Goal: Check status: Check status

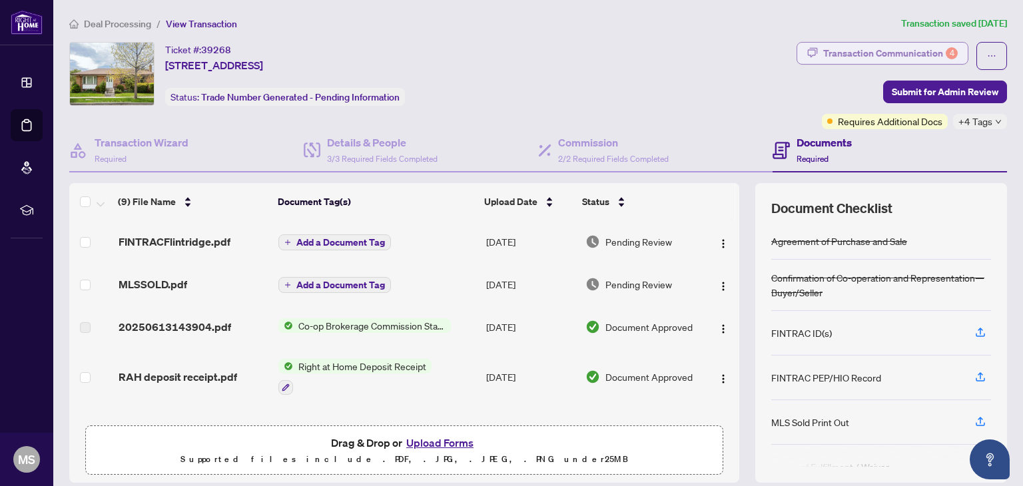
click at [830, 58] on div "Transaction Communication 4" at bounding box center [890, 53] width 135 height 21
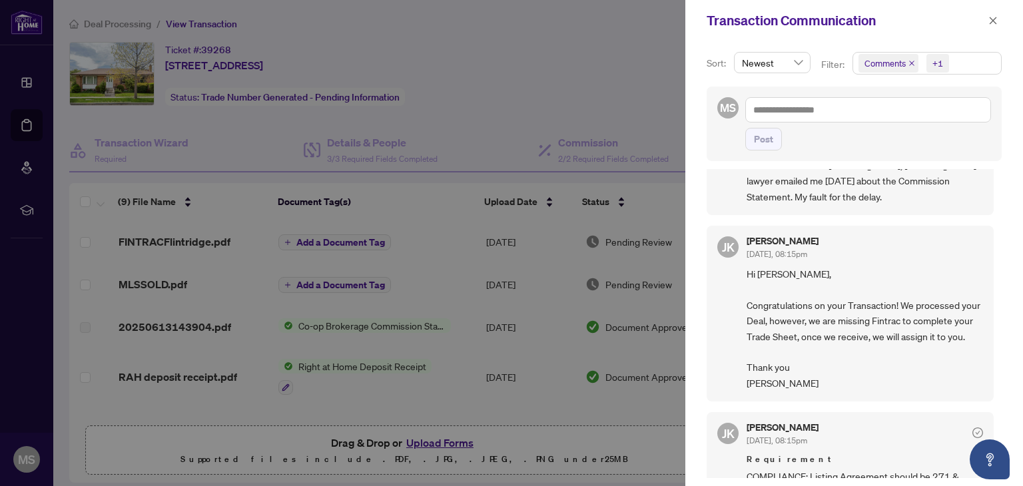
scroll to position [77, 0]
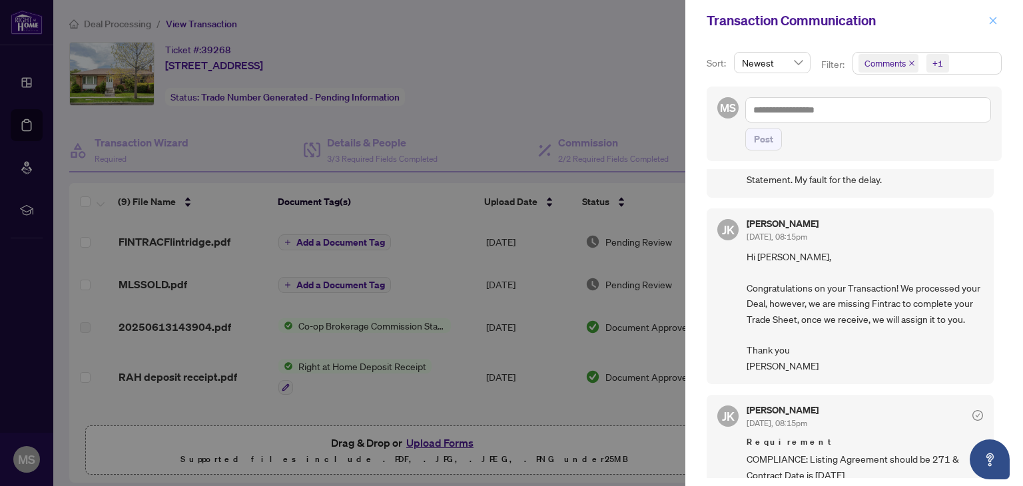
click at [992, 27] on span "button" at bounding box center [992, 20] width 9 height 21
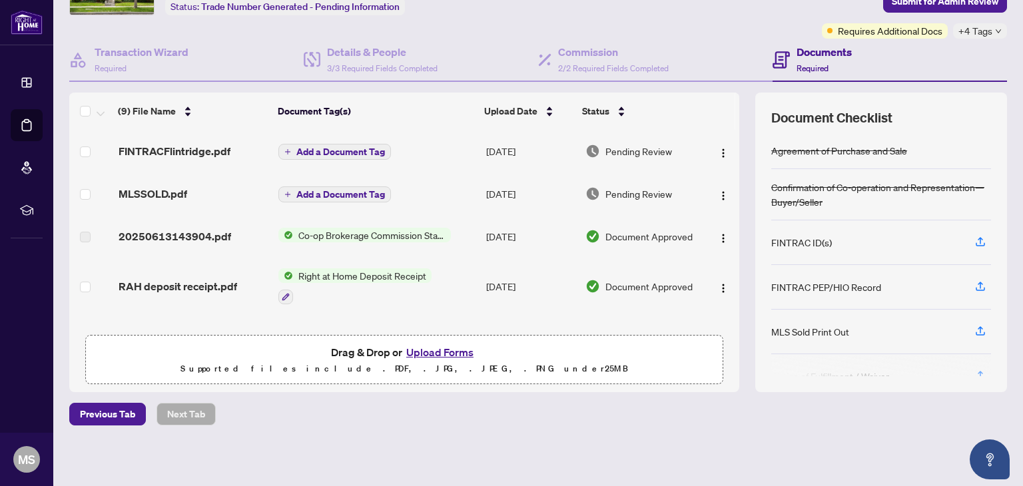
scroll to position [0, 0]
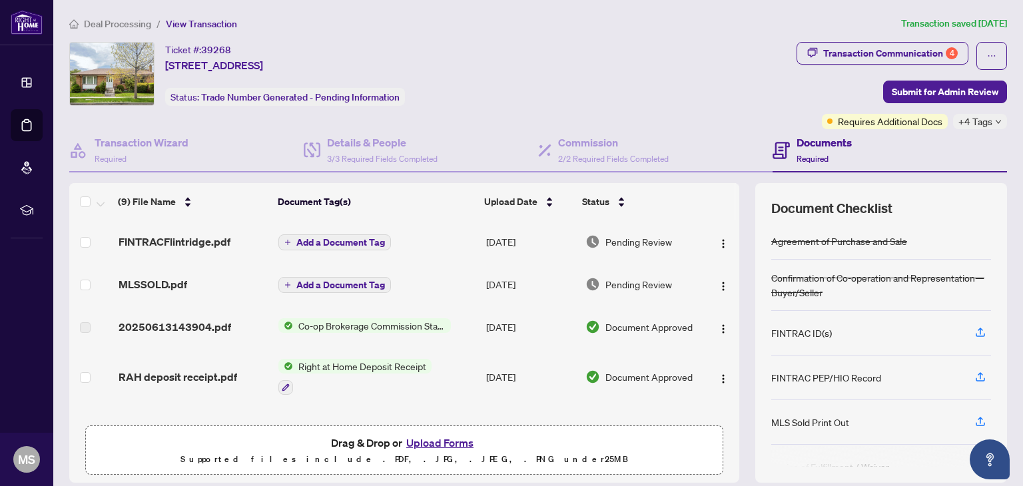
click at [124, 26] on span "Deal Processing" at bounding box center [117, 24] width 67 height 12
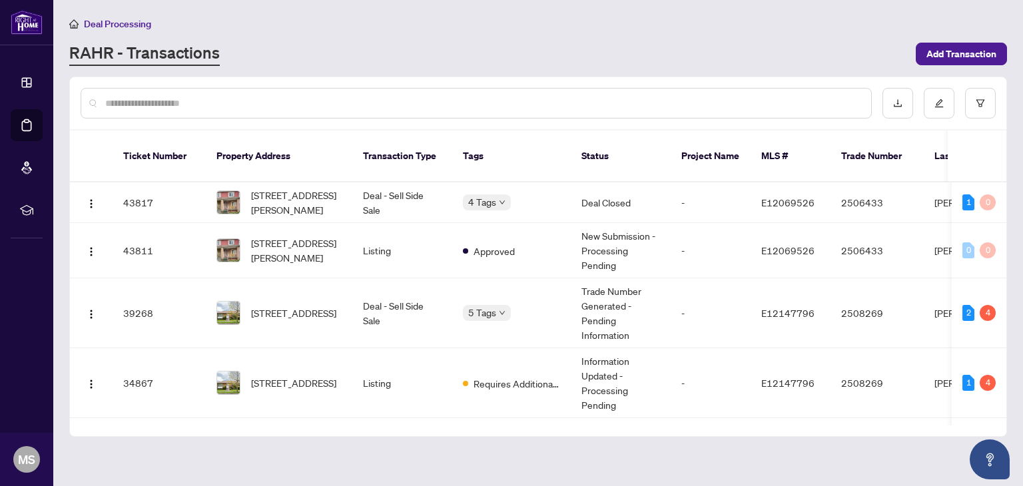
click at [477, 376] on span "Requires Additional Docs" at bounding box center [516, 383] width 87 height 15
